Goal: Task Accomplishment & Management: Manage account settings

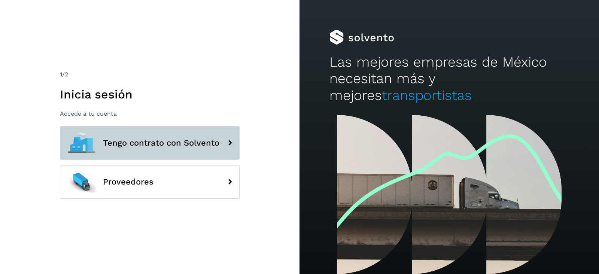
click at [166, 150] on button "Tengo contrato con Solvento" at bounding box center [150, 143] width 180 height 34
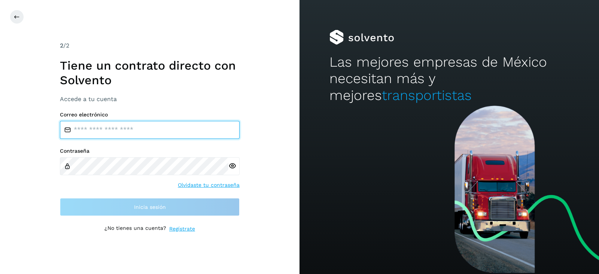
click at [122, 128] on input "email" at bounding box center [150, 130] width 180 height 18
type input "*"
type input "**********"
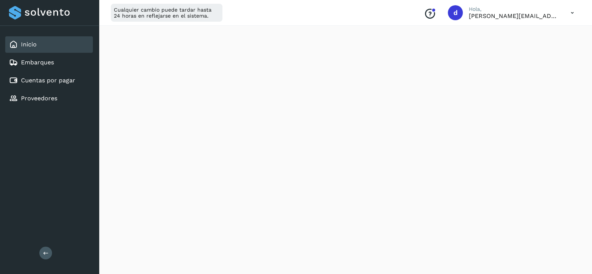
scroll to position [421, 0]
click at [27, 177] on div "Inicio Embarques Cuentas por pagar Proveedores Salir" at bounding box center [49, 137] width 99 height 274
